Goal: Task Accomplishment & Management: Use online tool/utility

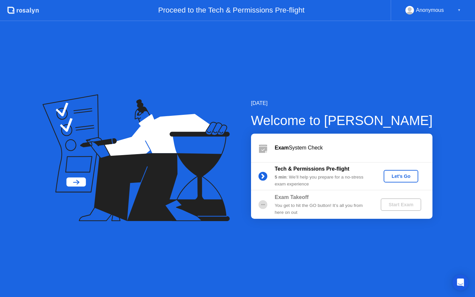
click at [409, 175] on div "Let's Go" at bounding box center [401, 176] width 29 height 5
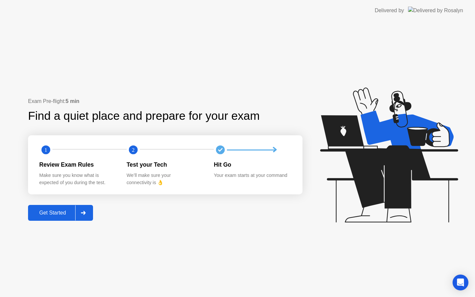
click at [64, 210] on div "Get Started" at bounding box center [52, 213] width 45 height 6
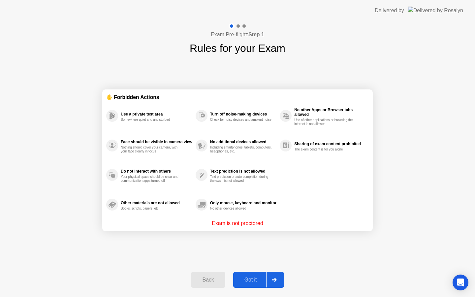
click at [257, 279] on div "Got it" at bounding box center [250, 280] width 31 height 6
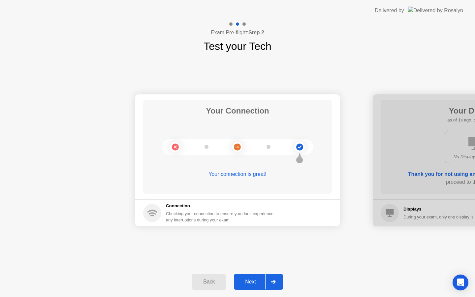
click at [276, 279] on div at bounding box center [273, 281] width 16 height 15
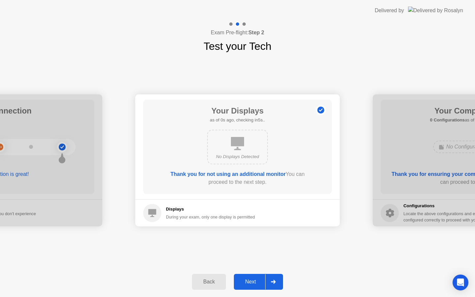
click at [276, 279] on div at bounding box center [273, 281] width 16 height 15
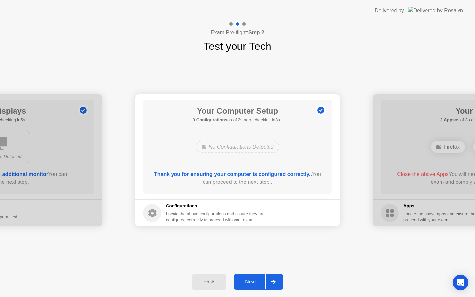
click at [276, 277] on div at bounding box center [273, 281] width 16 height 15
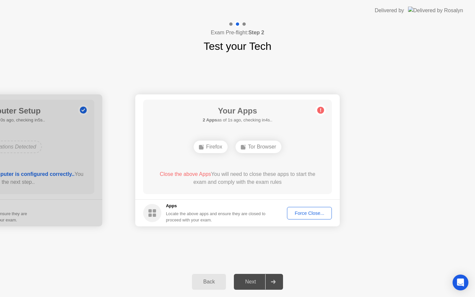
click at [269, 130] on div "Your Apps 2 Apps as of 1s ago, checking in4s.. Firefox Tor Browser Close the ab…" at bounding box center [237, 147] width 189 height 94
click at [309, 211] on div "Force Close..." at bounding box center [310, 213] width 40 height 5
click at [312, 211] on div "Force Close..." at bounding box center [310, 213] width 40 height 5
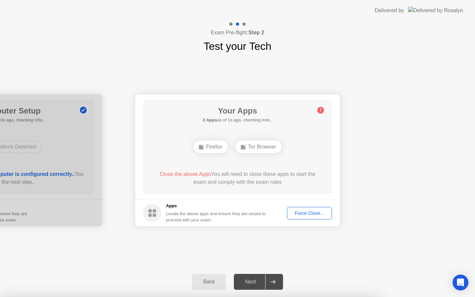
click at [384, 297] on div at bounding box center [237, 297] width 475 height 0
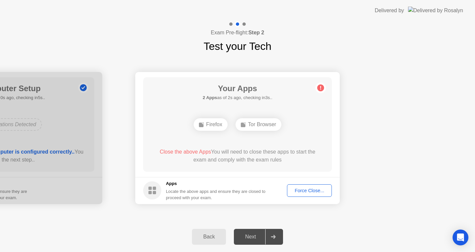
click at [307, 190] on div "Force Close..." at bounding box center [310, 190] width 40 height 5
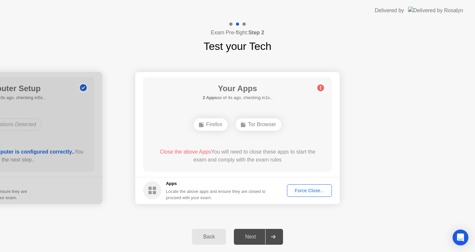
click at [323, 87] on circle at bounding box center [321, 87] width 7 height 7
click at [182, 149] on span "Close the above Apps" at bounding box center [186, 152] width 52 height 6
drag, startPoint x: 209, startPoint y: 129, endPoint x: 211, endPoint y: 135, distance: 5.4
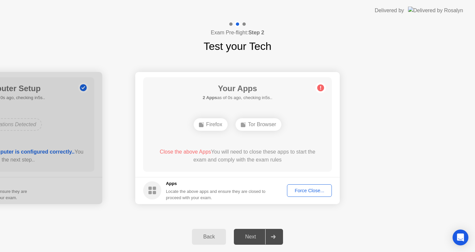
click at [211, 135] on div "Your Apps 2 Apps as of 0s ago, checking in5s.. Firefox Tor Browser Close the ab…" at bounding box center [237, 124] width 189 height 94
drag, startPoint x: 324, startPoint y: 55, endPoint x: 374, endPoint y: 61, distance: 50.8
click at [359, 54] on div "Your Connection Your connection is great! Connection Checking your connection t…" at bounding box center [237, 137] width 475 height 167
click at [304, 192] on div "Force Close..." at bounding box center [310, 190] width 40 height 5
